Goal: Navigation & Orientation: Understand site structure

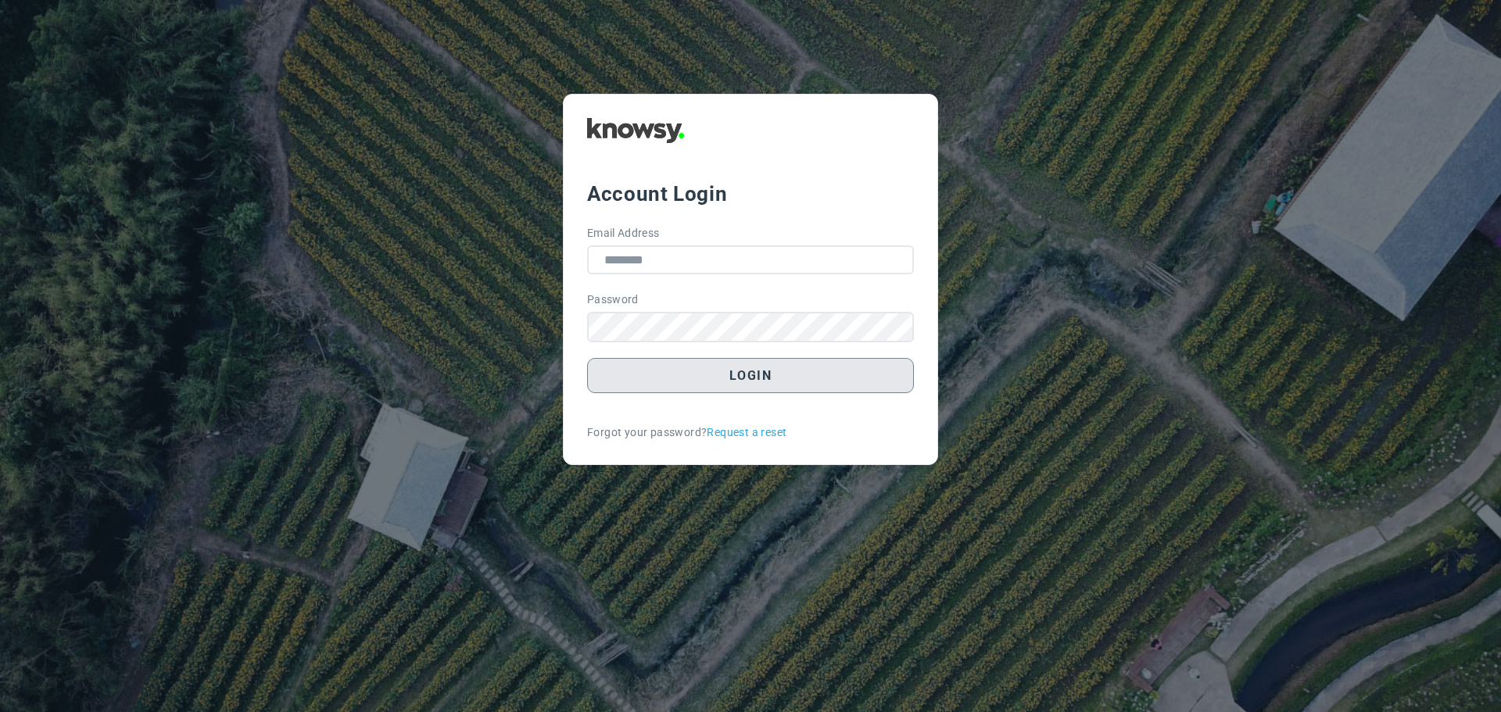
type input "**********"
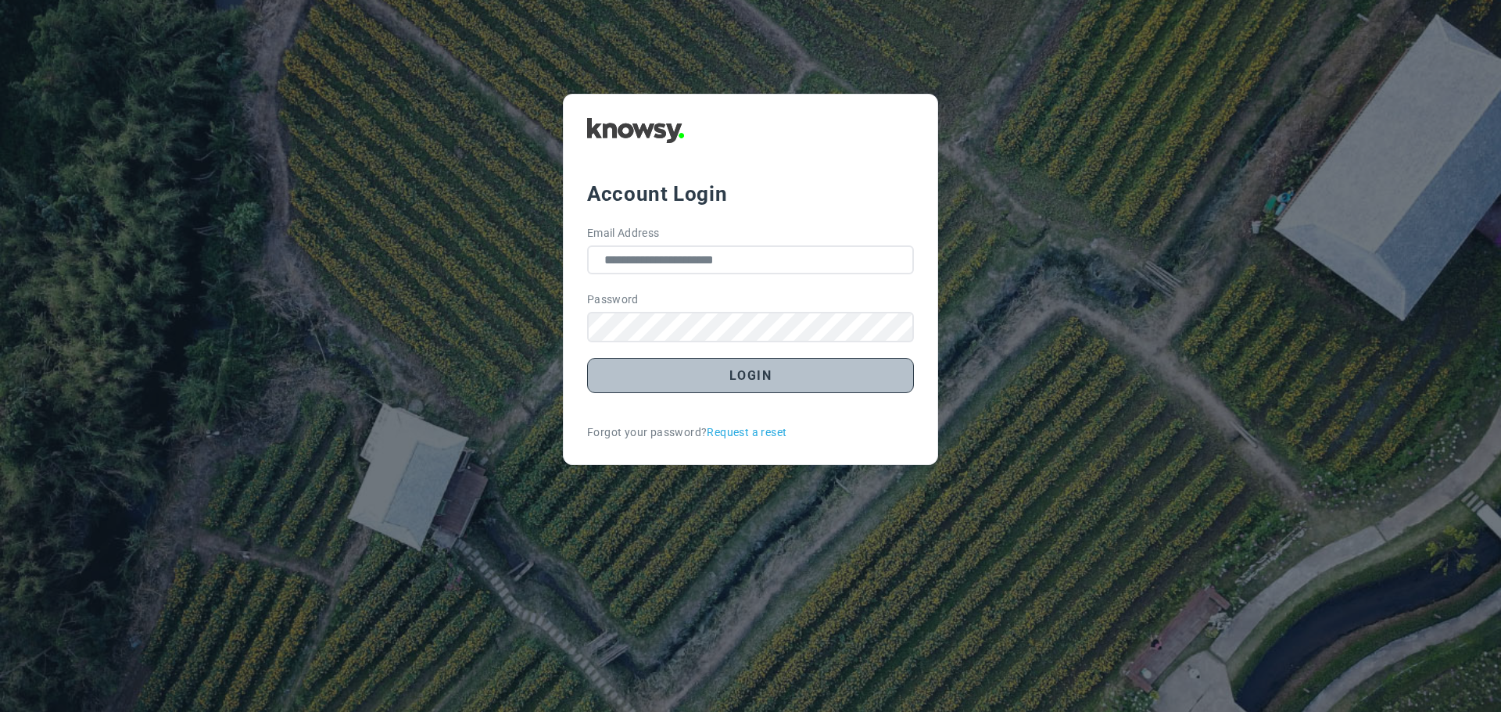
click at [771, 378] on button "Login" at bounding box center [750, 375] width 327 height 35
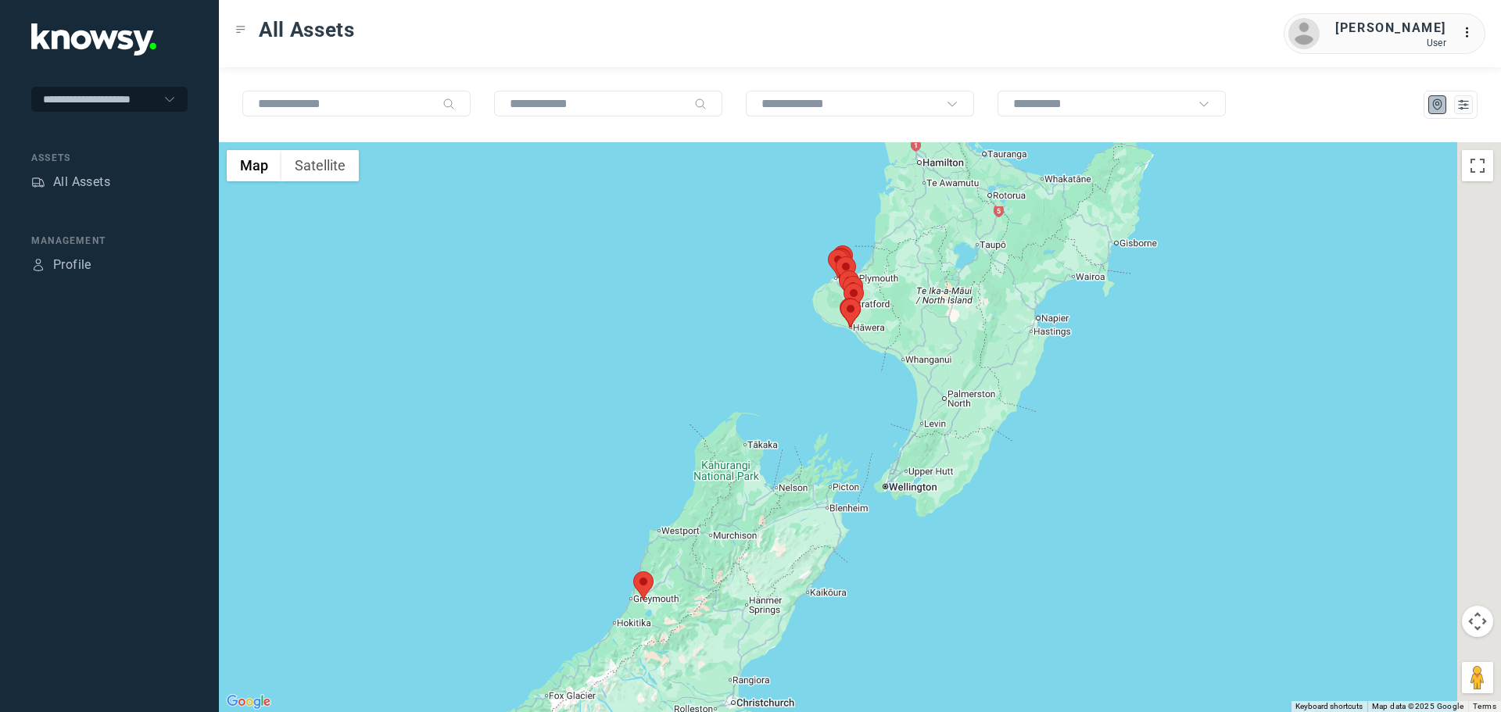
drag, startPoint x: 967, startPoint y: 299, endPoint x: 818, endPoint y: 314, distance: 150.1
click at [841, 299] on area at bounding box center [841, 299] width 0 height 0
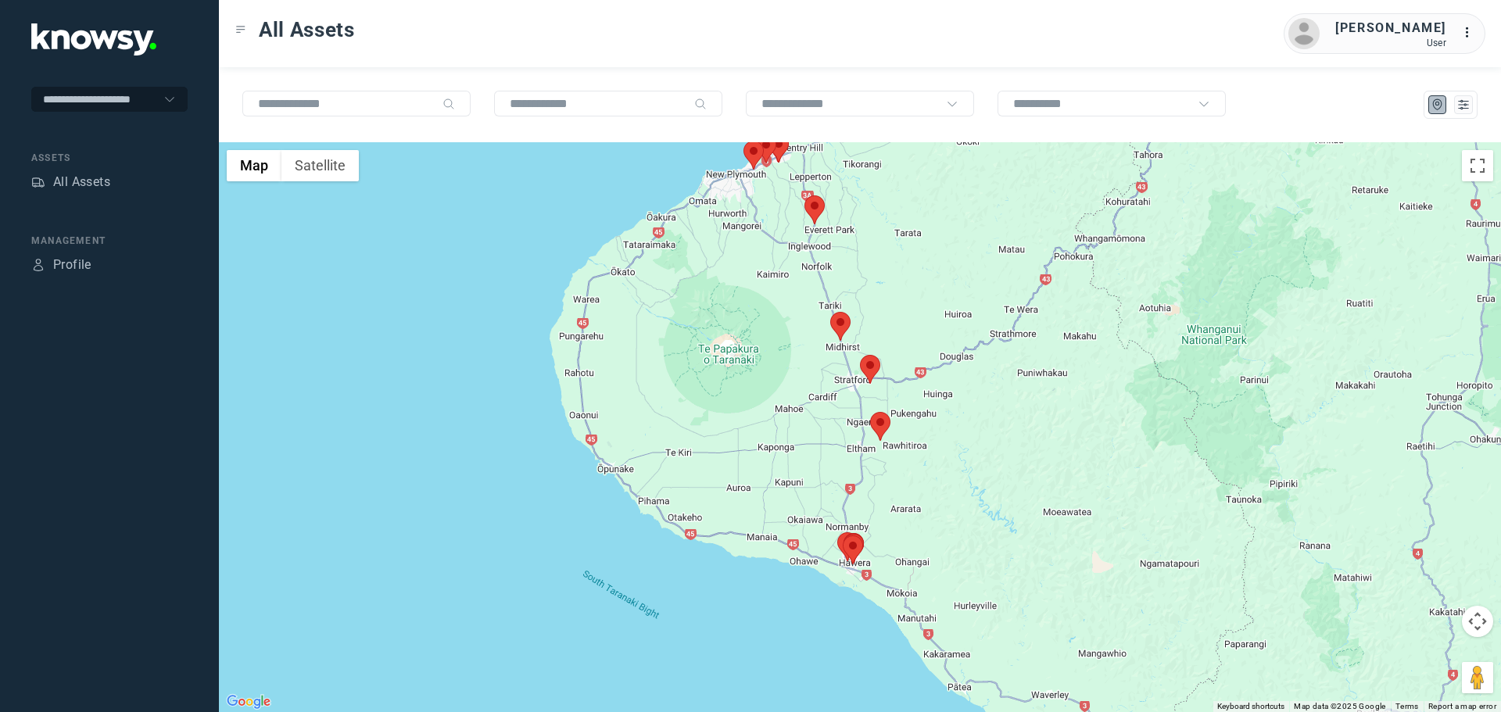
click at [830, 312] on area at bounding box center [830, 312] width 0 height 0
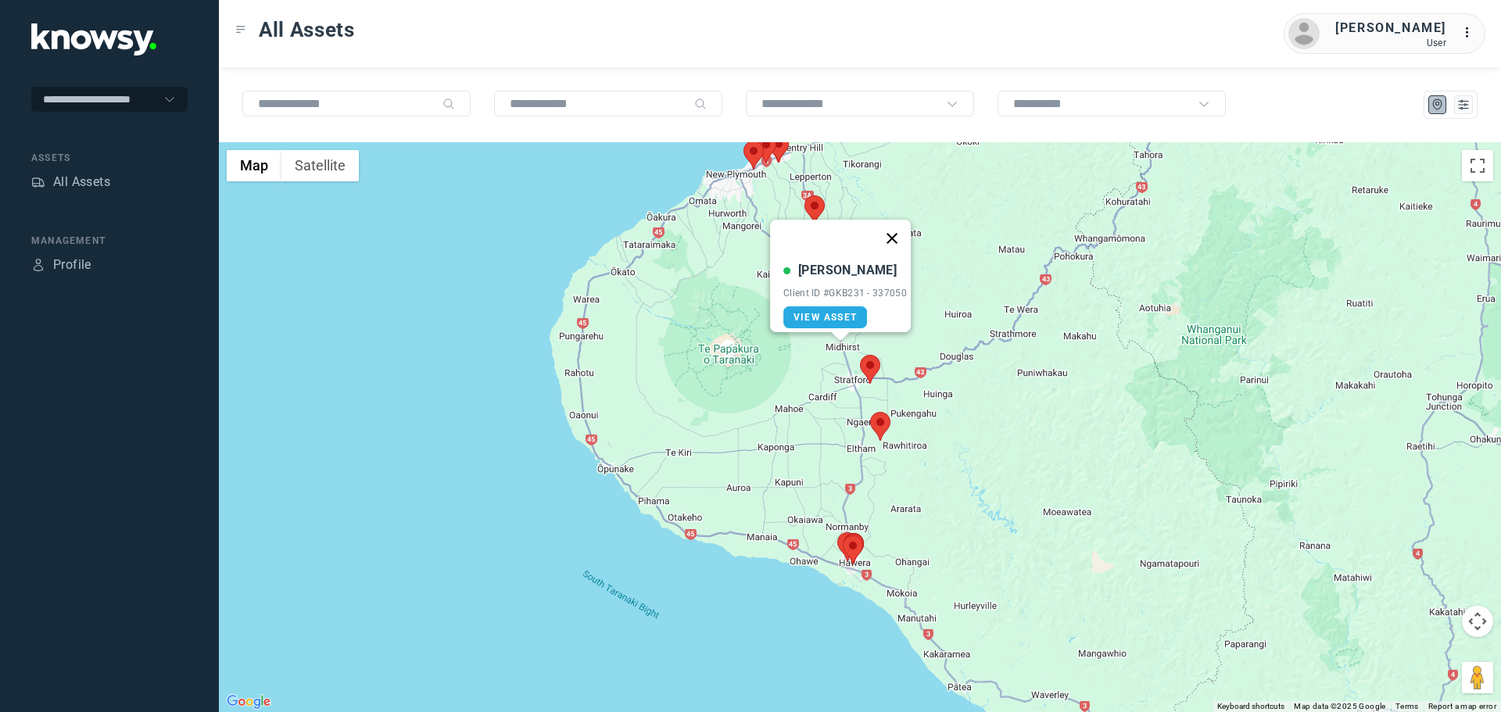
click at [904, 224] on button "Close" at bounding box center [892, 239] width 38 height 38
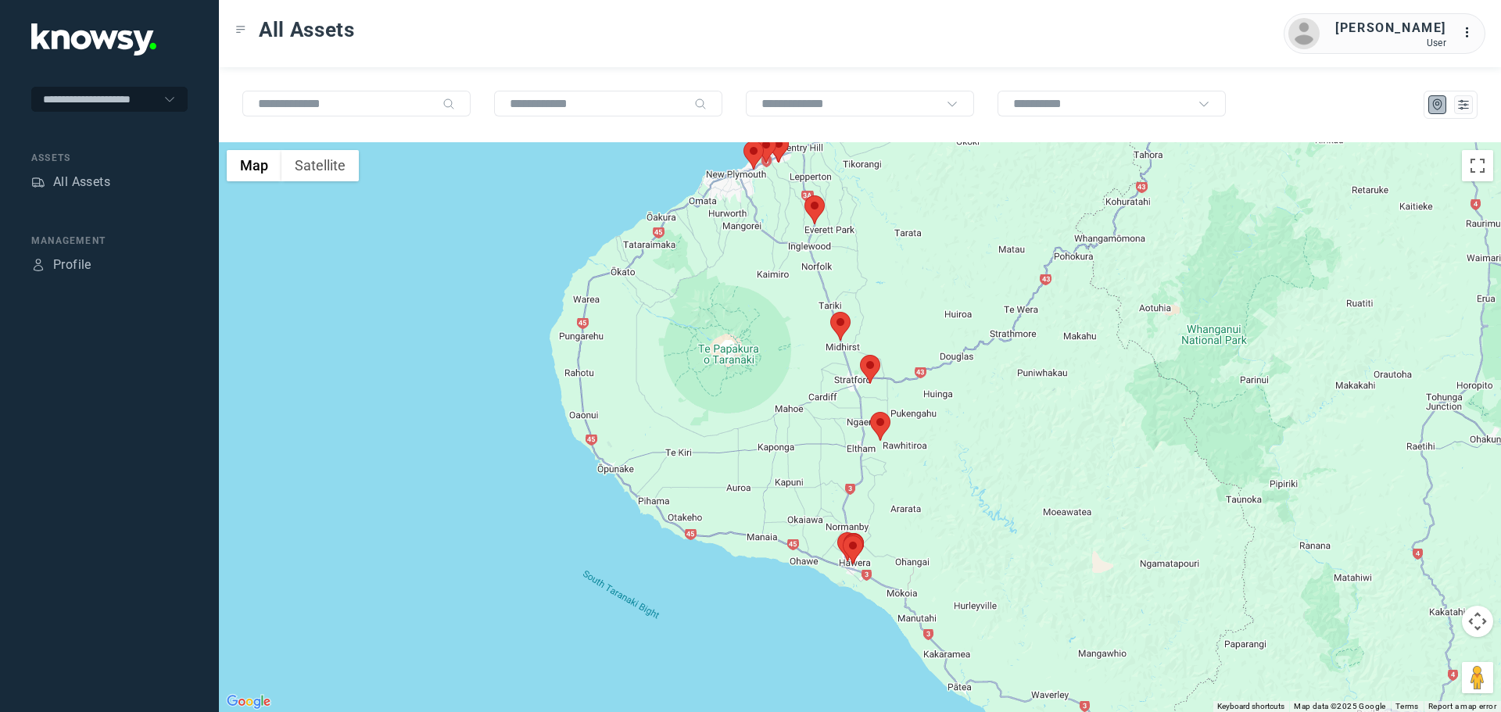
click at [805, 195] on area at bounding box center [805, 195] width 0 height 0
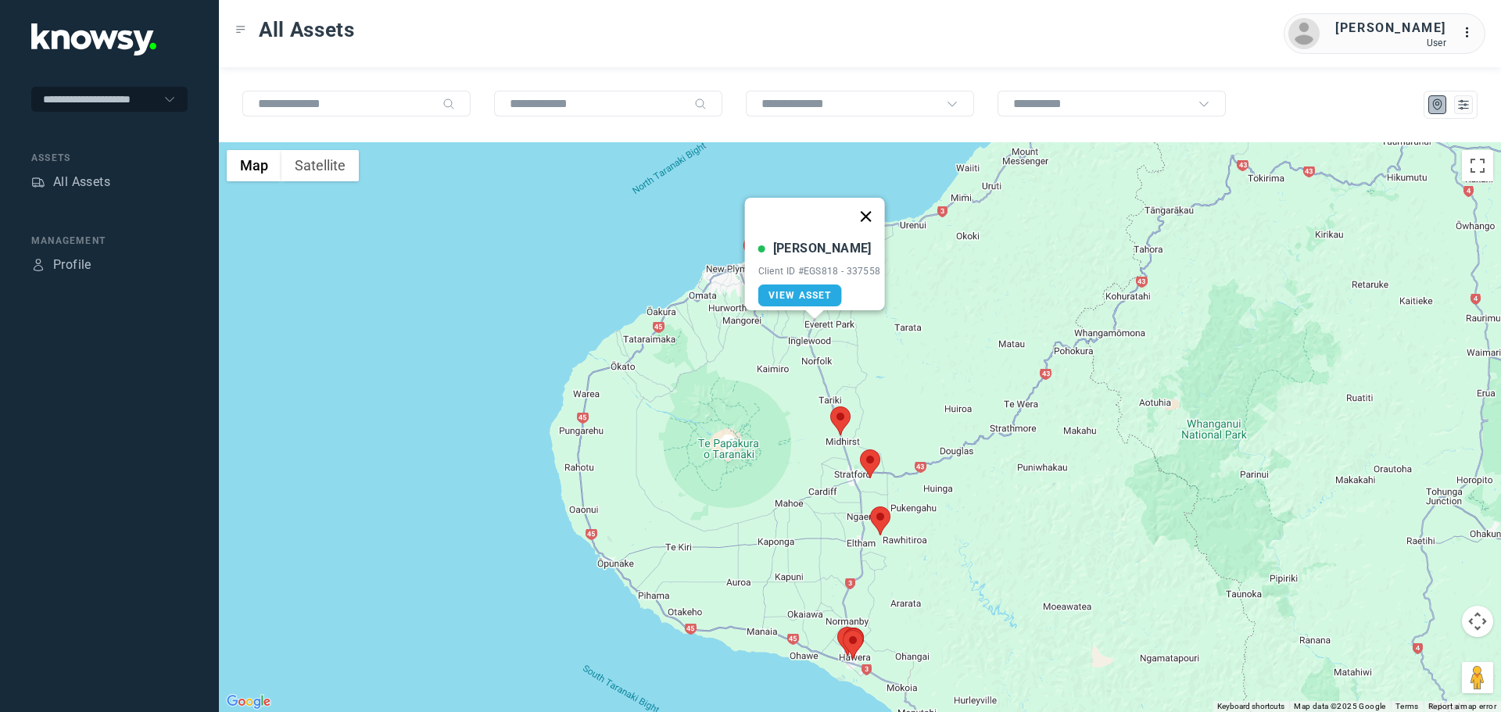
click at [869, 206] on button "Close" at bounding box center [866, 217] width 38 height 38
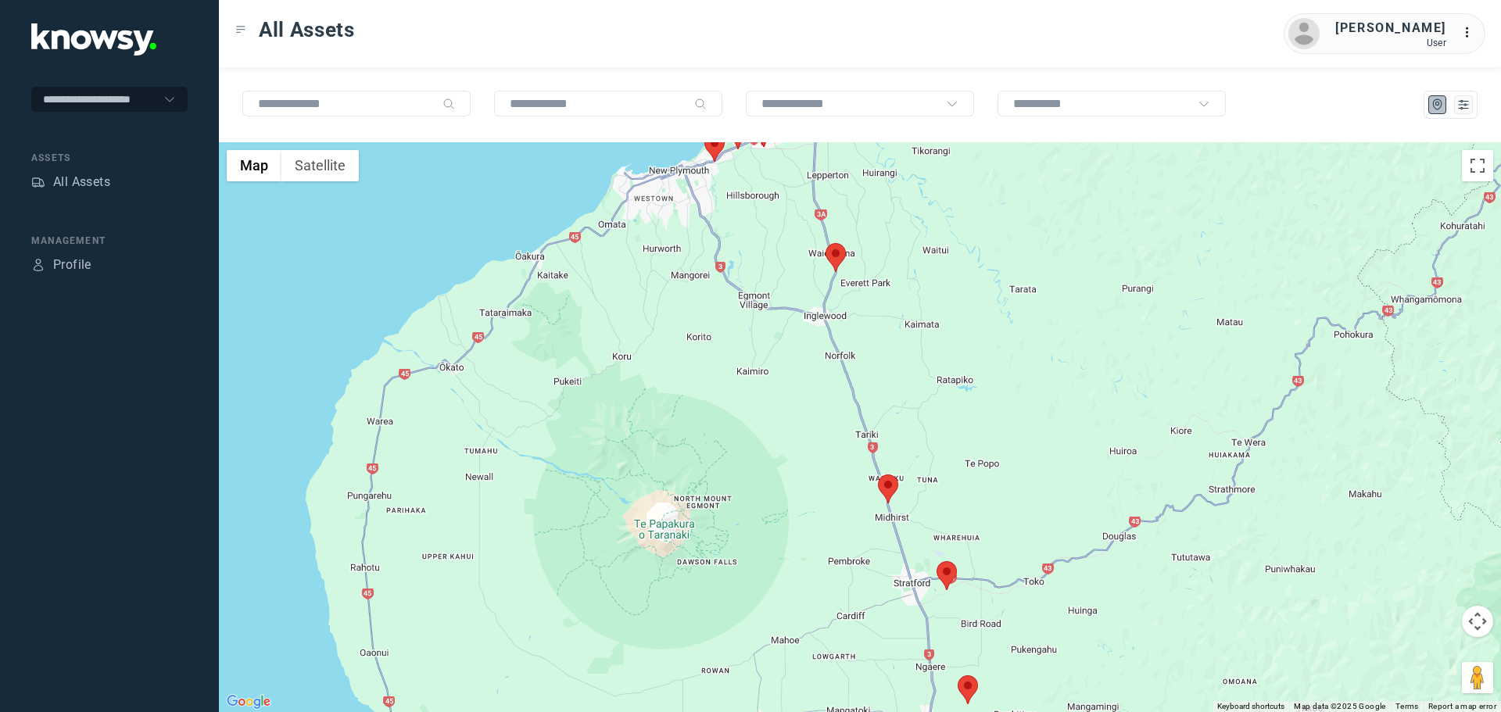
drag, startPoint x: 880, startPoint y: 450, endPoint x: 836, endPoint y: 203, distance: 251.1
click at [836, 203] on div "To navigate, press the arrow keys." at bounding box center [860, 427] width 1282 height 570
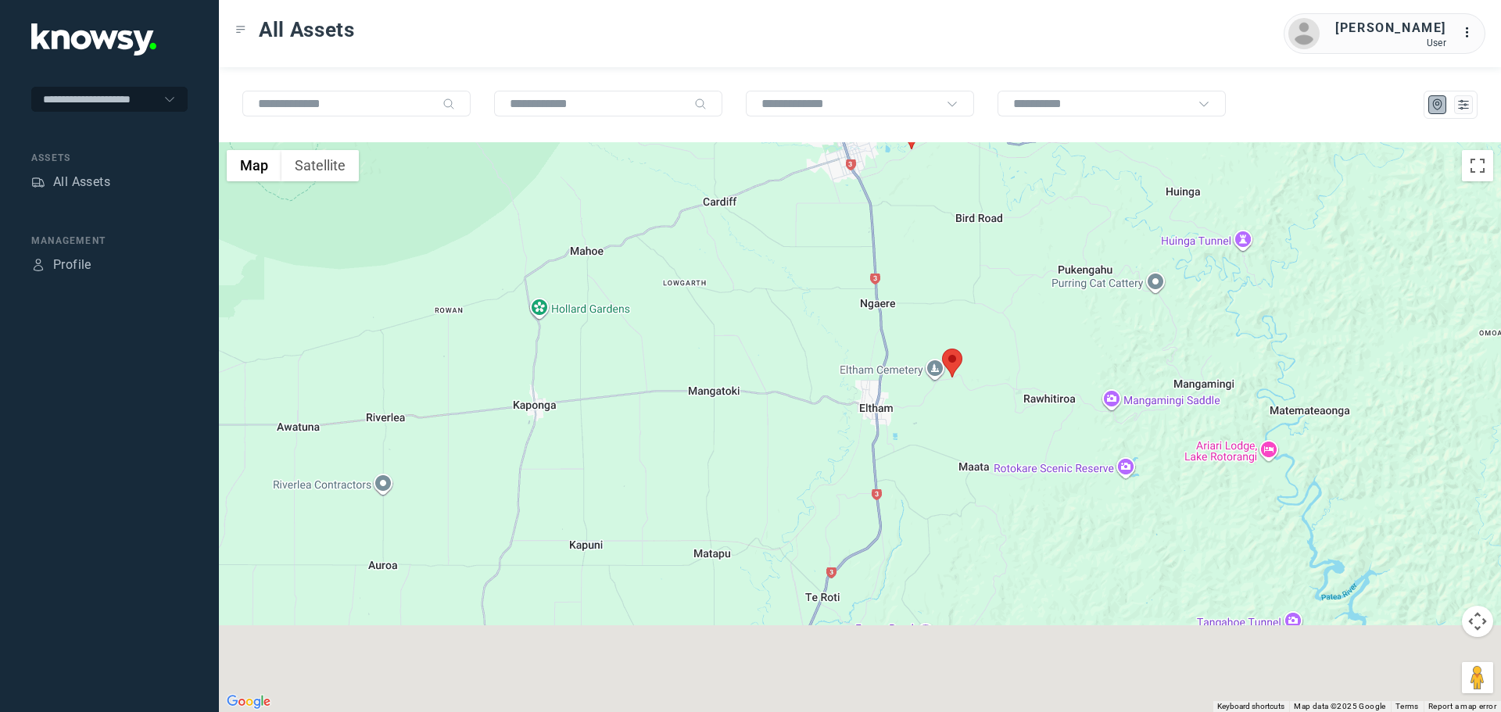
drag, startPoint x: 909, startPoint y: 579, endPoint x: 866, endPoint y: 292, distance: 289.3
click at [866, 294] on div at bounding box center [860, 427] width 1282 height 570
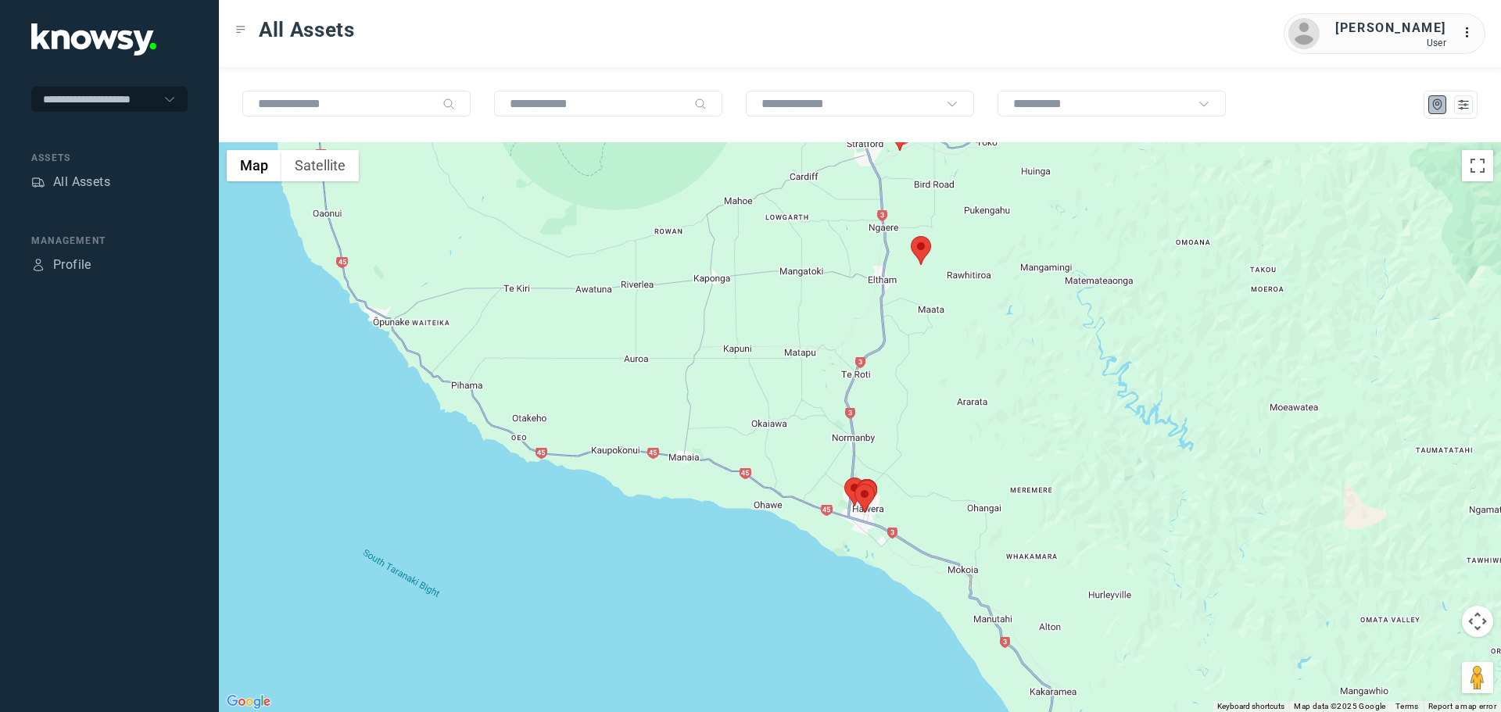
click at [911, 236] on area at bounding box center [911, 236] width 0 height 0
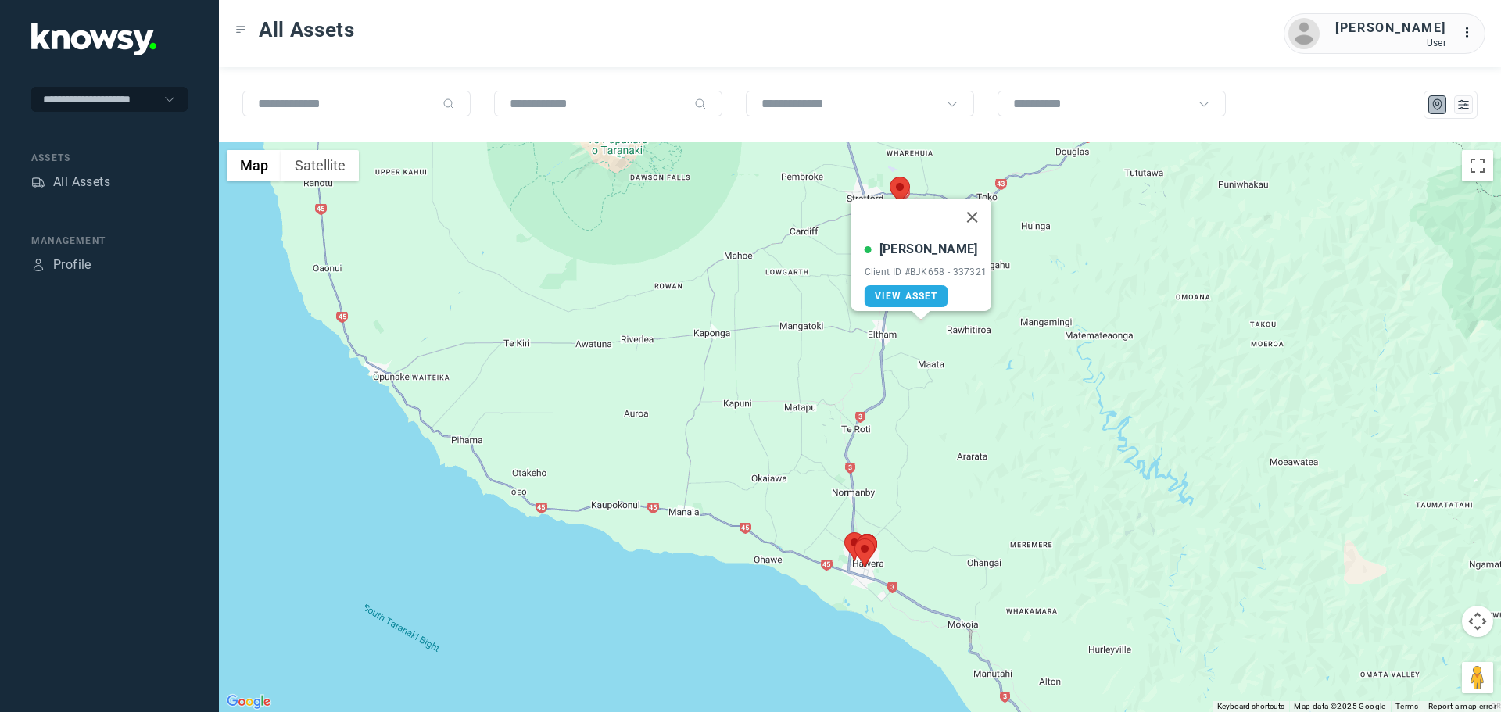
click at [977, 204] on button "Close" at bounding box center [972, 218] width 38 height 38
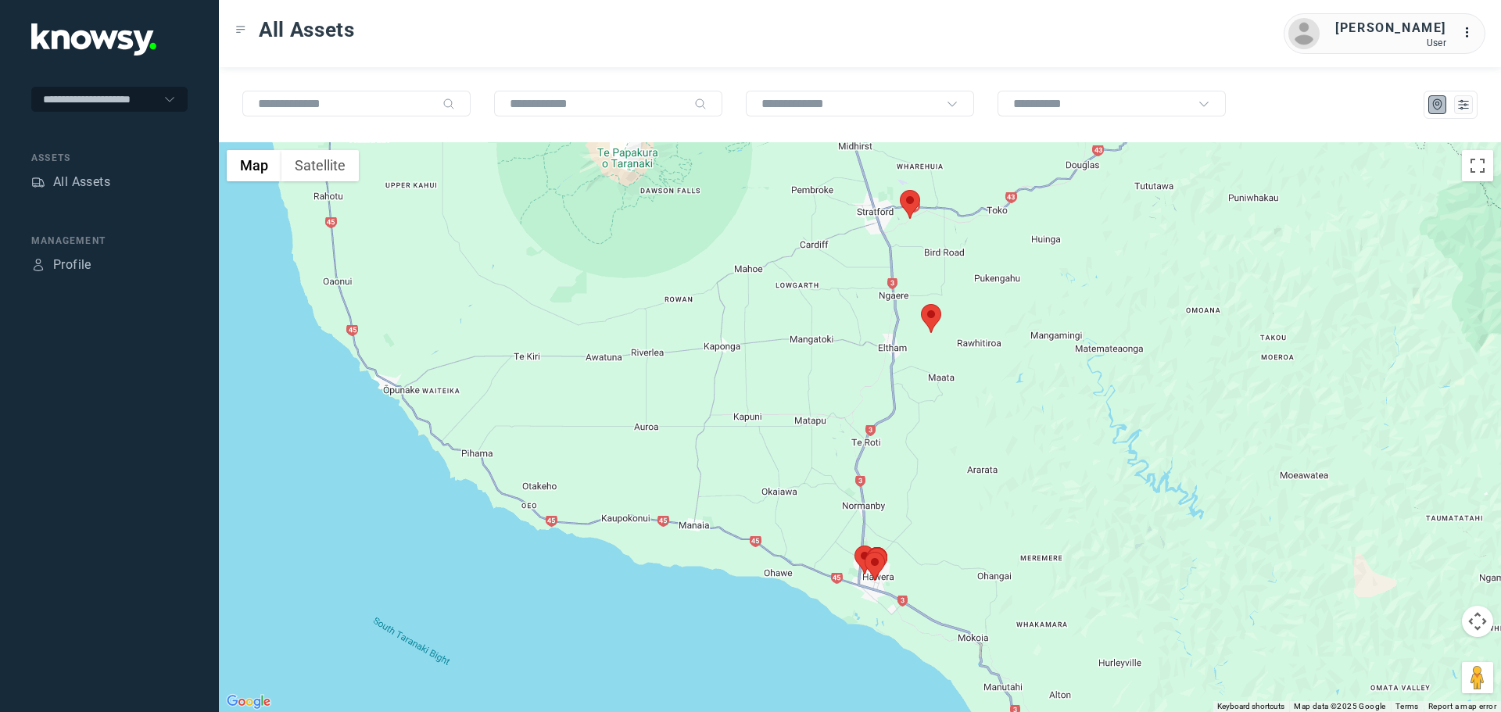
click at [900, 190] on area at bounding box center [900, 190] width 0 height 0
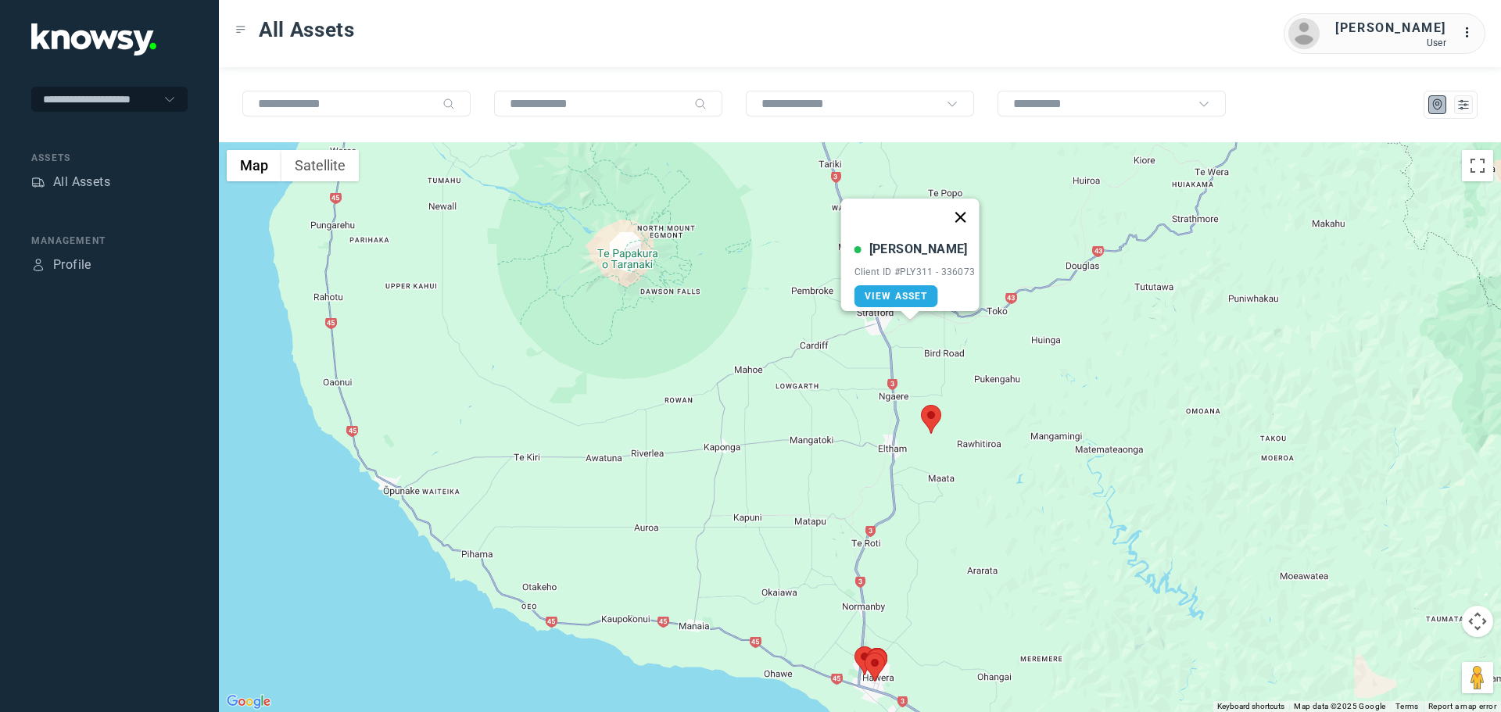
click at [962, 203] on button "Close" at bounding box center [960, 218] width 38 height 38
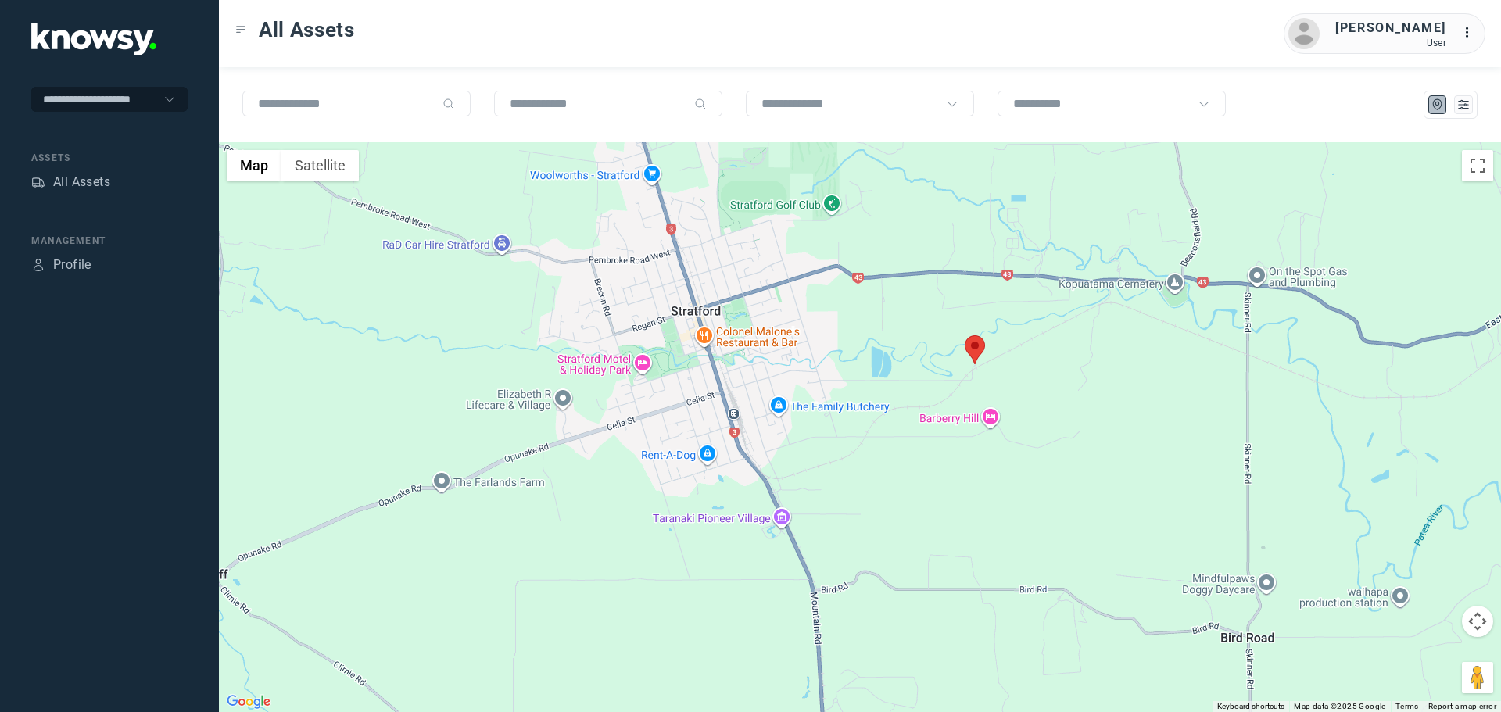
click at [965, 335] on area at bounding box center [965, 335] width 0 height 0
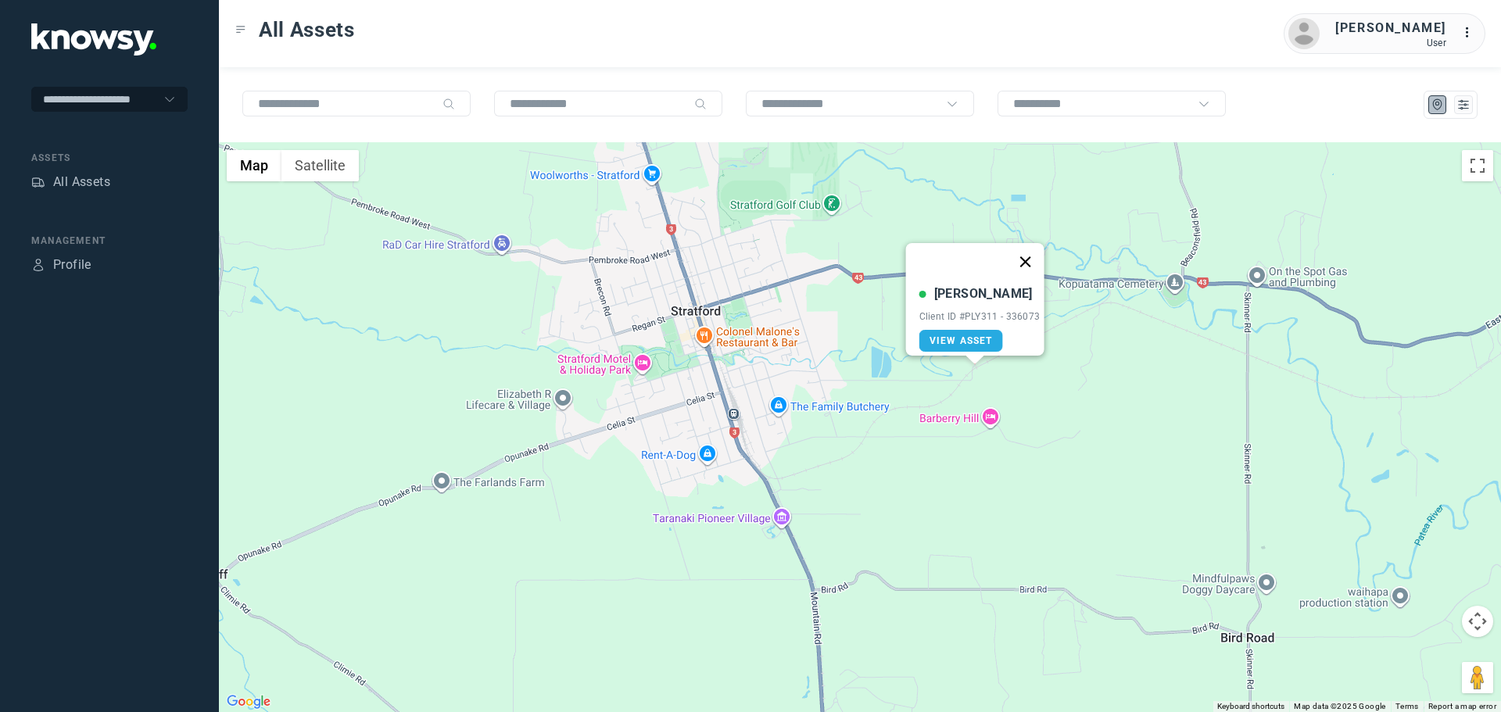
click at [1037, 249] on button "Close" at bounding box center [1025, 262] width 38 height 38
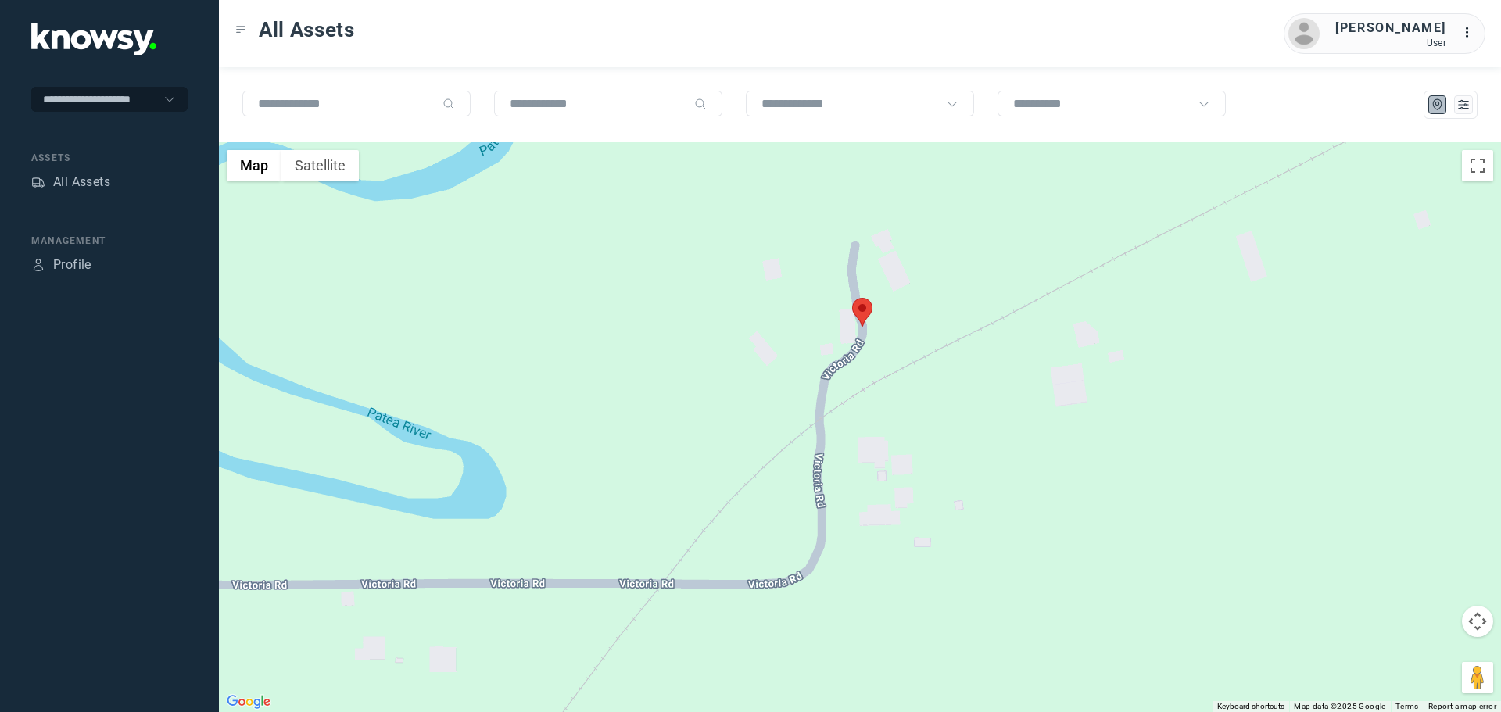
drag, startPoint x: 984, startPoint y: 600, endPoint x: 876, endPoint y: 338, distance: 283.3
click at [876, 338] on div at bounding box center [860, 427] width 1282 height 570
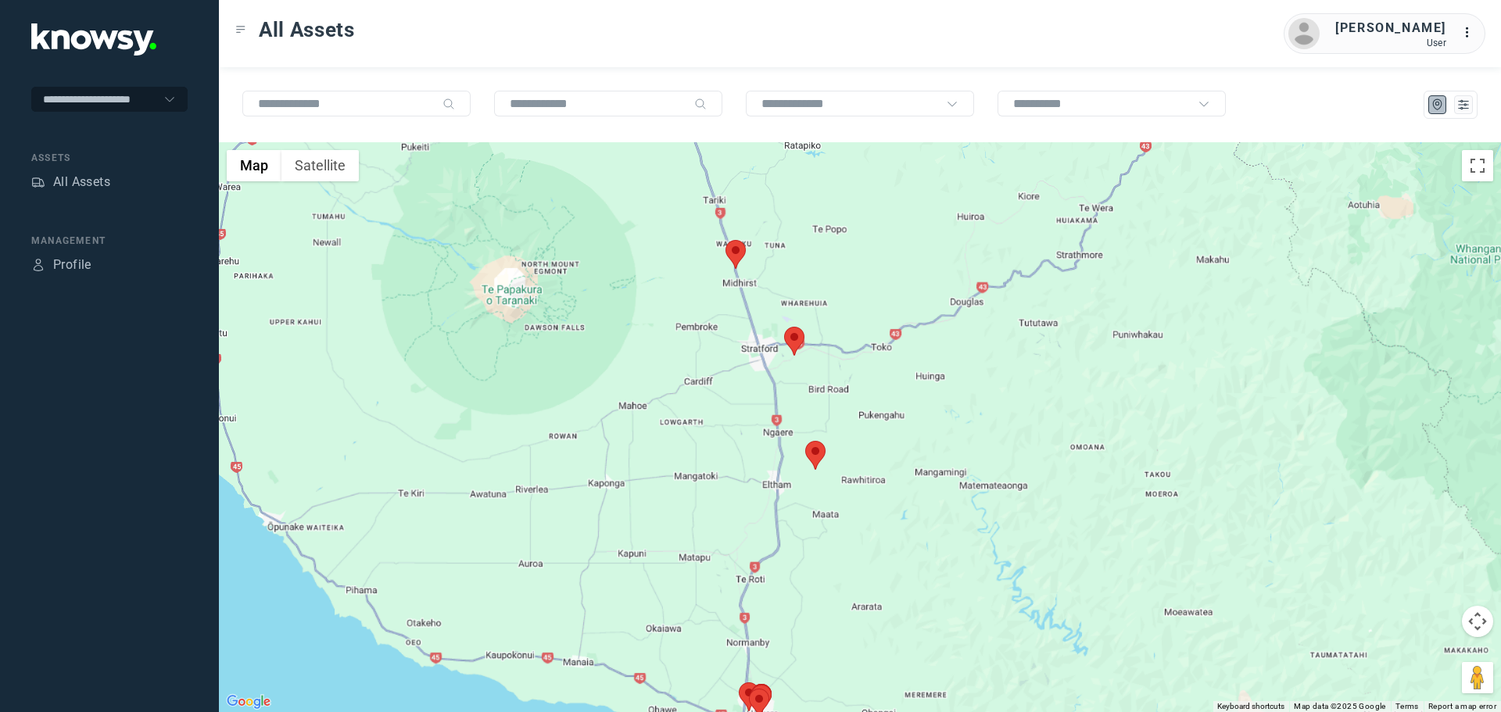
drag, startPoint x: 444, startPoint y: 303, endPoint x: 696, endPoint y: 357, distance: 257.5
click at [696, 357] on div at bounding box center [860, 427] width 1282 height 570
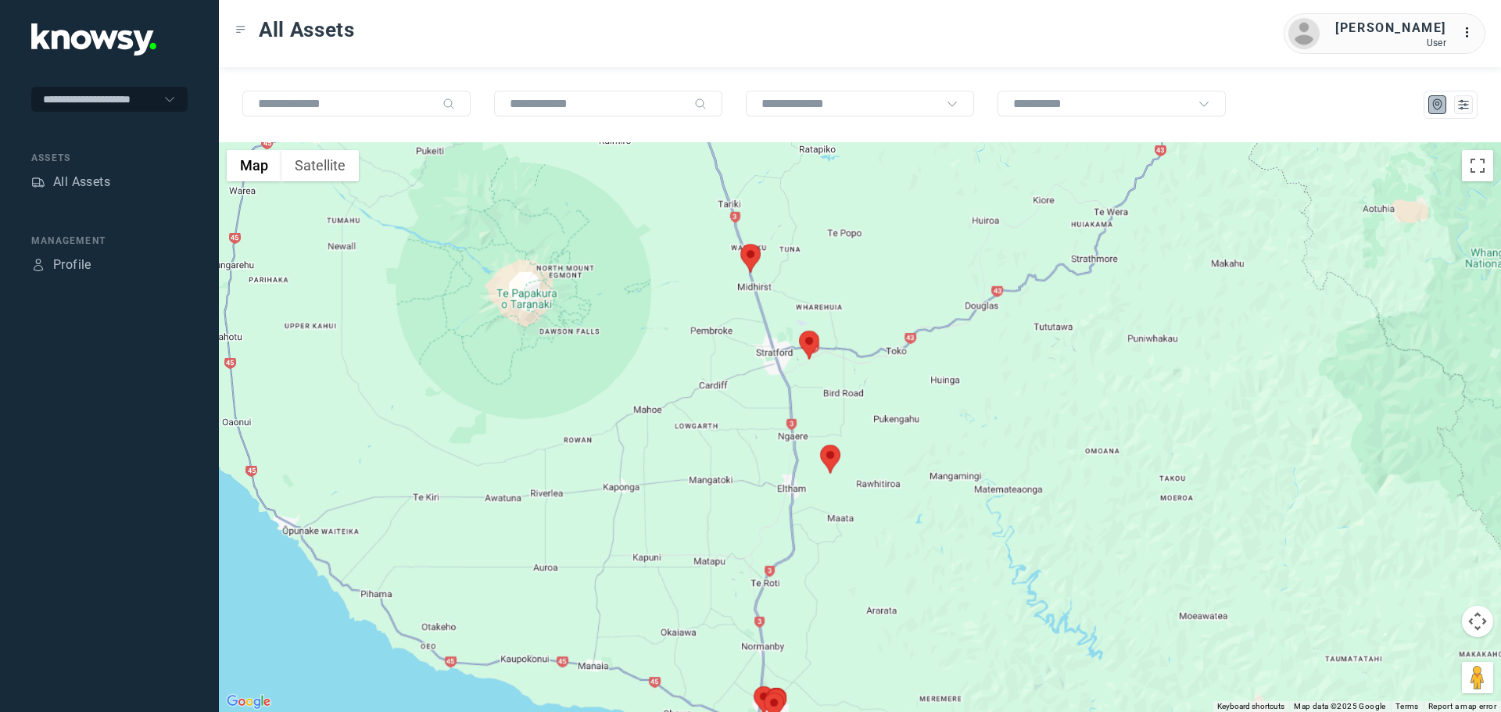
click at [741, 244] on area at bounding box center [741, 244] width 0 height 0
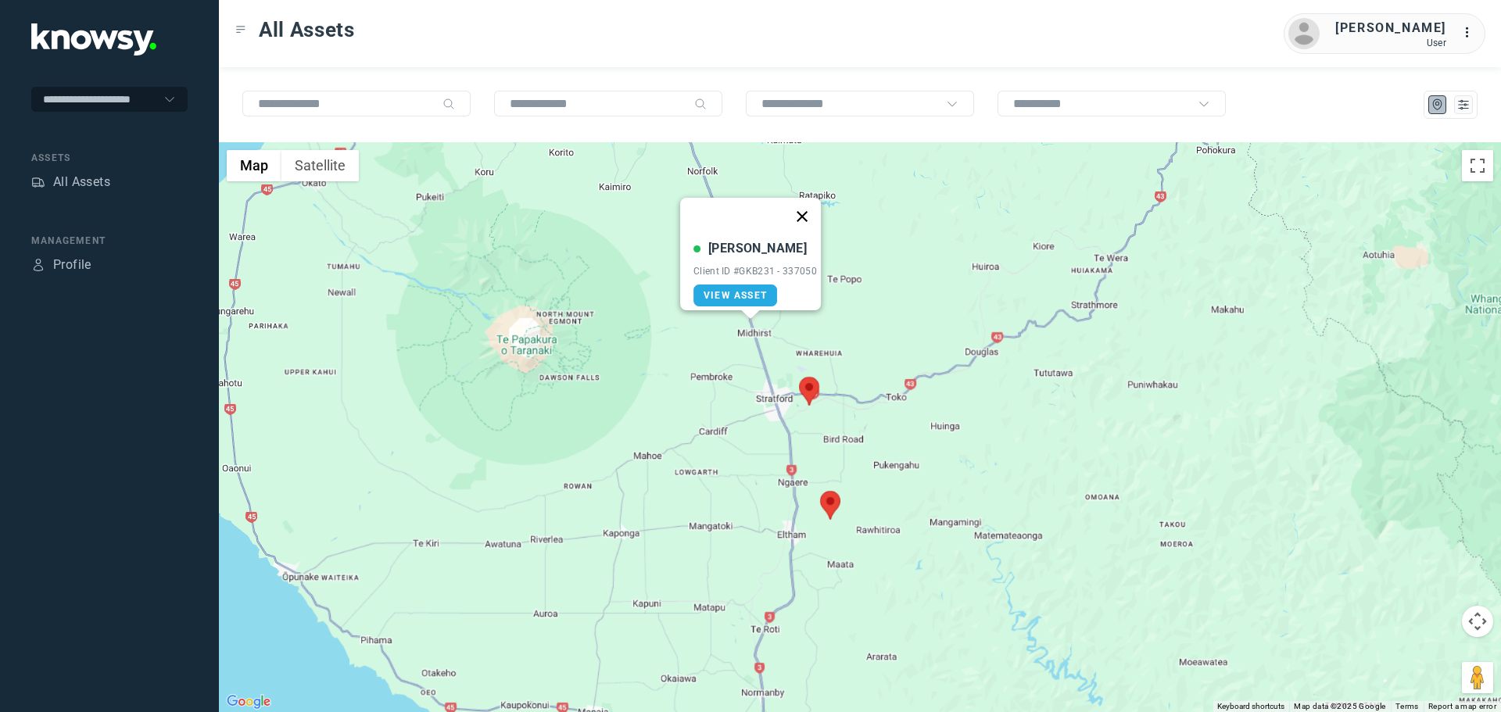
click at [809, 203] on button "Close" at bounding box center [803, 217] width 38 height 38
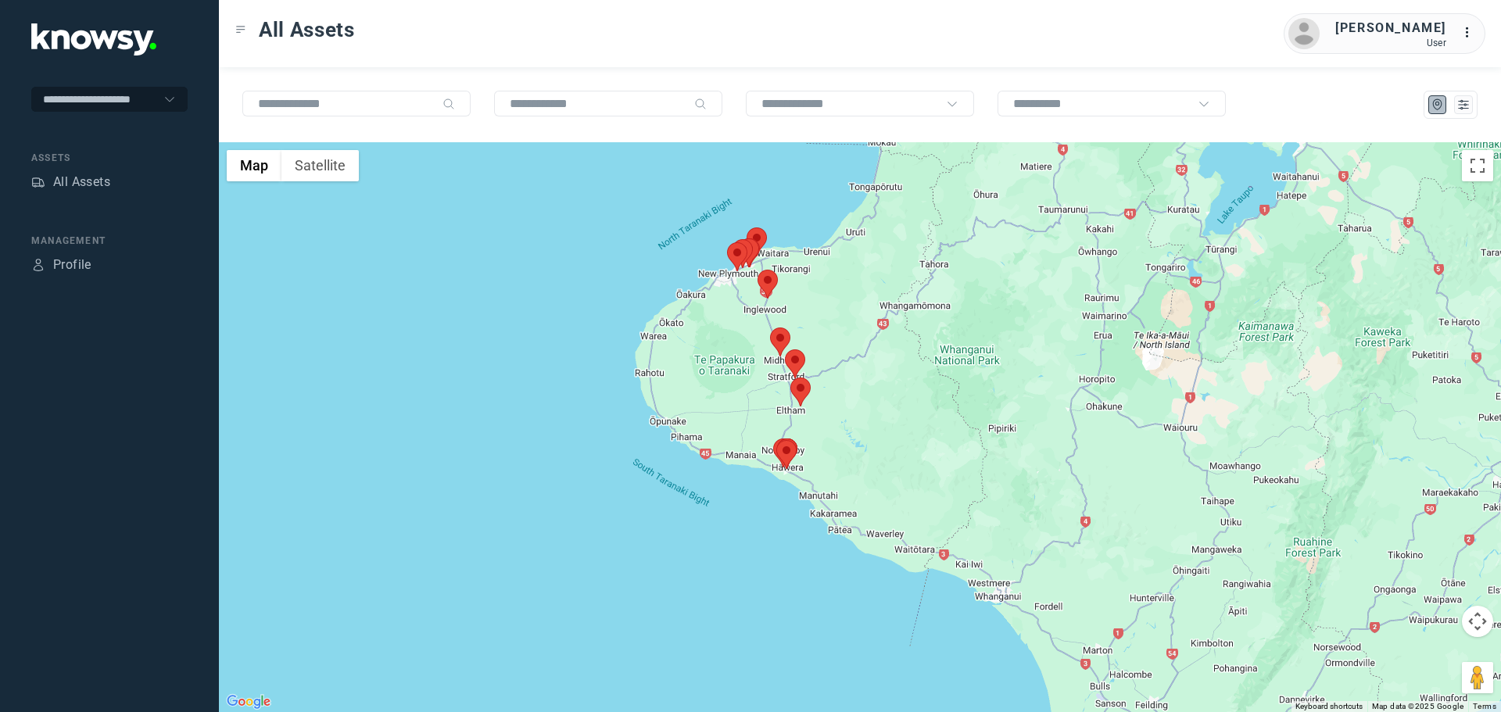
drag, startPoint x: 658, startPoint y: 277, endPoint x: 700, endPoint y: 312, distance: 55.0
click at [725, 322] on div at bounding box center [860, 427] width 1282 height 570
